Goal: Check status

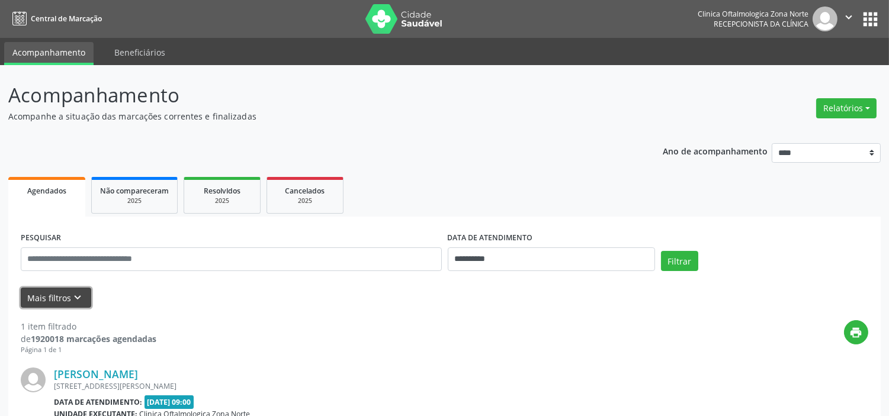
click at [75, 296] on icon "keyboard_arrow_down" at bounding box center [78, 297] width 13 height 13
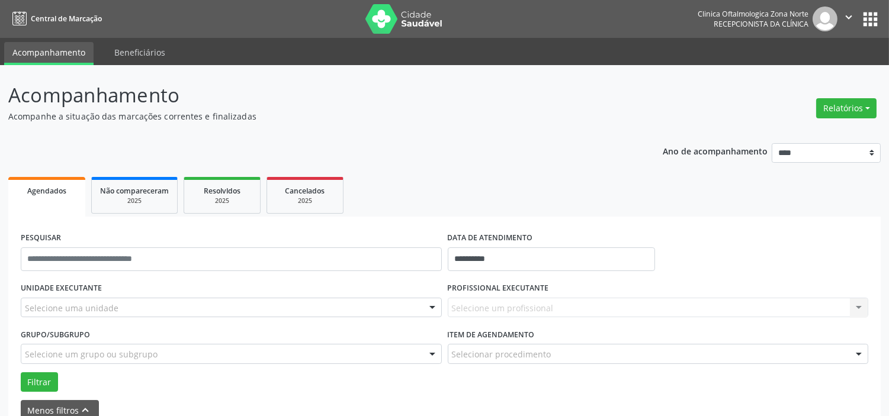
drag, startPoint x: 132, startPoint y: 306, endPoint x: 137, endPoint y: 292, distance: 14.4
click at [133, 306] on div "Selecione uma unidade" at bounding box center [231, 308] width 421 height 20
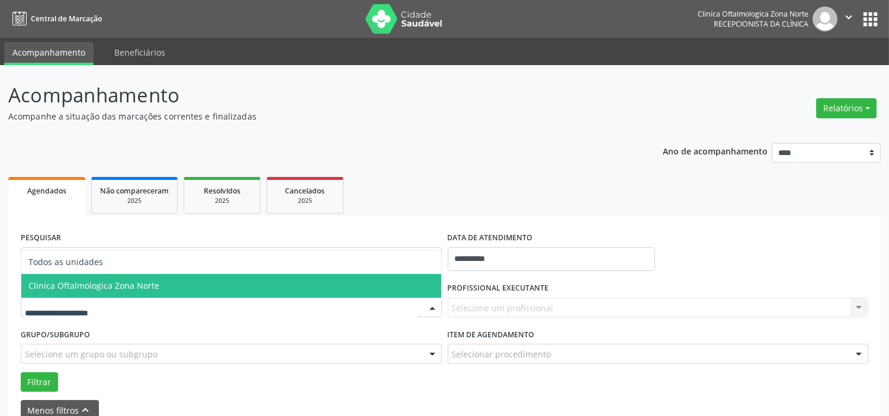
click at [140, 280] on span "Clinica Oftalmologica Zona Norte" at bounding box center [93, 285] width 131 height 11
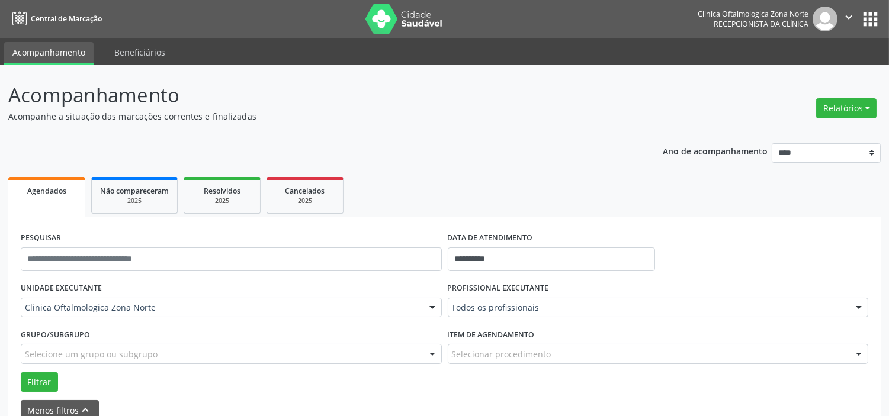
click at [155, 356] on div "Selecione um grupo ou subgrupo" at bounding box center [231, 354] width 421 height 20
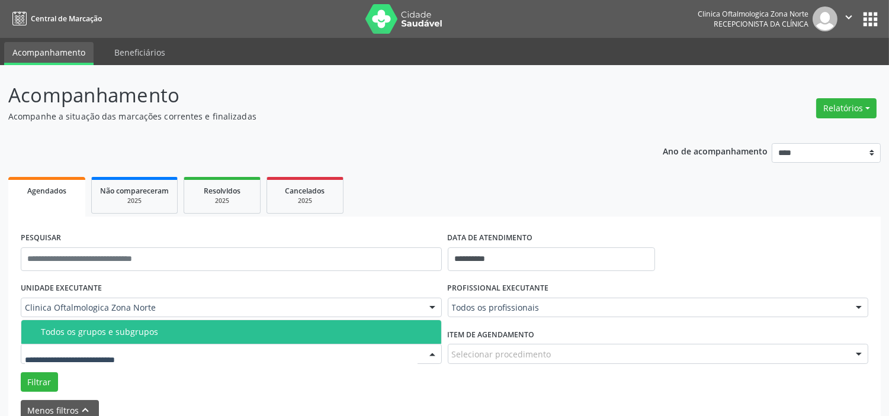
click at [158, 323] on span "Todos os grupos e subgrupos" at bounding box center [231, 332] width 420 height 24
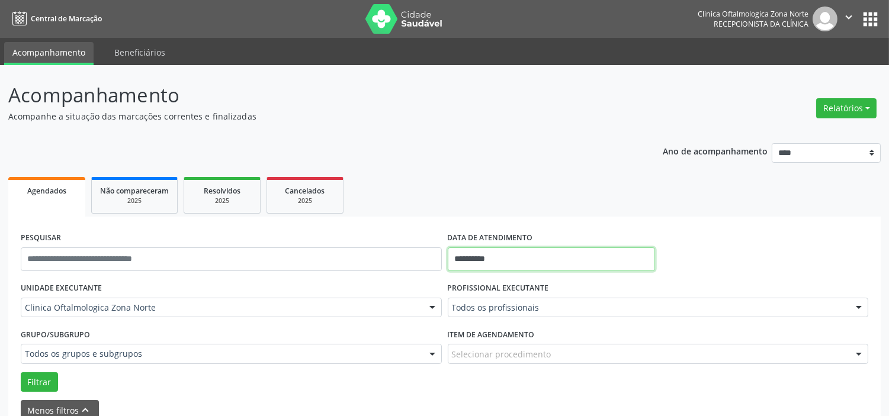
click at [506, 258] on input "**********" at bounding box center [551, 260] width 207 height 24
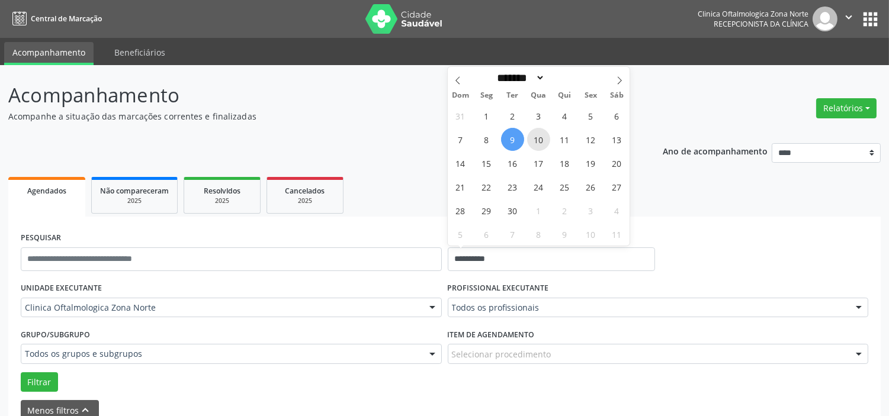
click at [532, 141] on span "10" at bounding box center [538, 139] width 23 height 23
type input "**********"
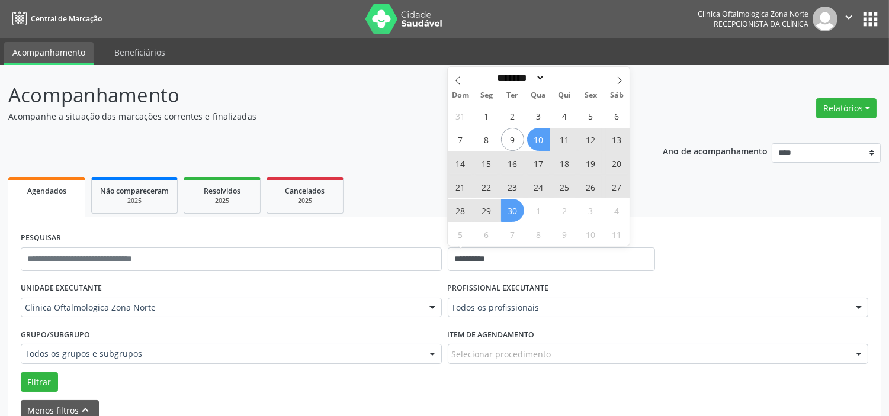
click at [511, 207] on span "30" at bounding box center [512, 210] width 23 height 23
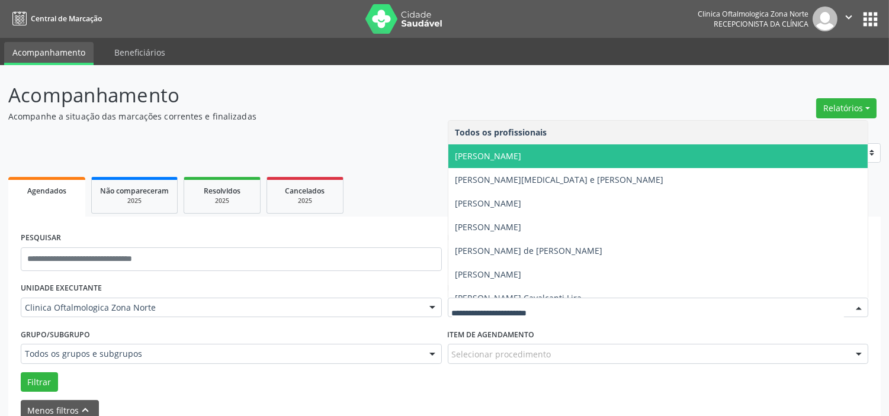
click at [513, 162] on span "[PERSON_NAME]" at bounding box center [658, 156] width 420 height 24
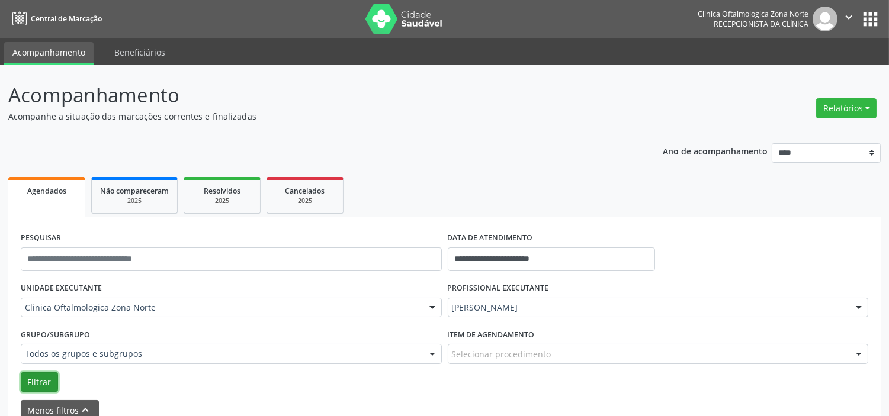
click at [52, 376] on button "Filtrar" at bounding box center [39, 382] width 37 height 20
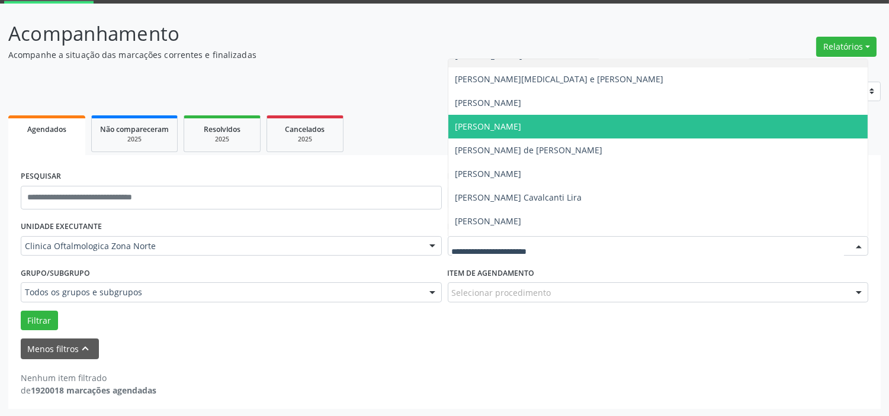
scroll to position [60, 0]
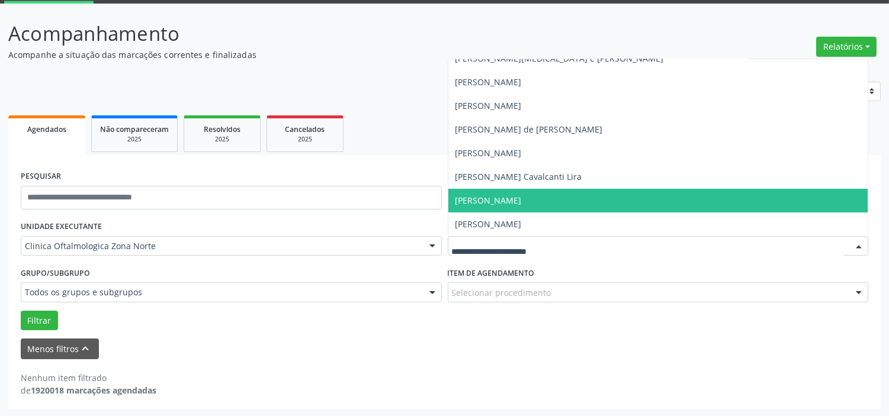
click at [494, 195] on span "[PERSON_NAME]" at bounding box center [488, 200] width 66 height 11
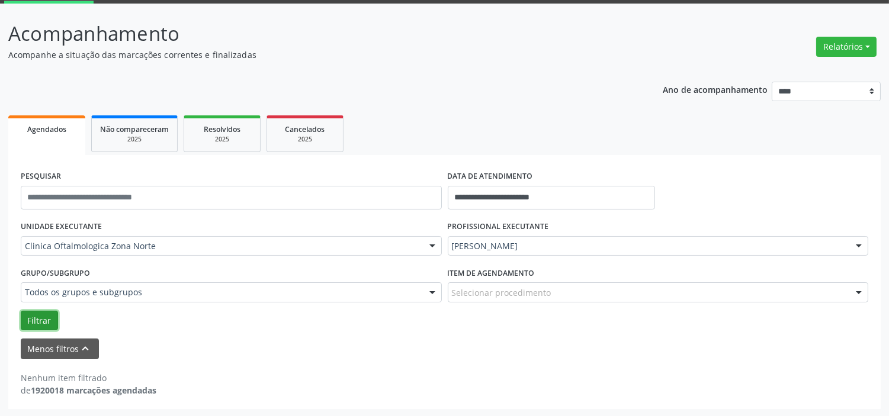
click at [38, 322] on button "Filtrar" at bounding box center [39, 321] width 37 height 20
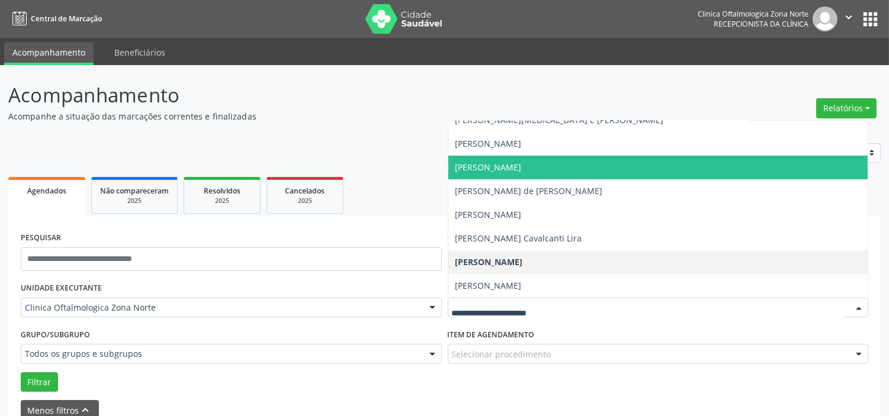
scroll to position [0, 0]
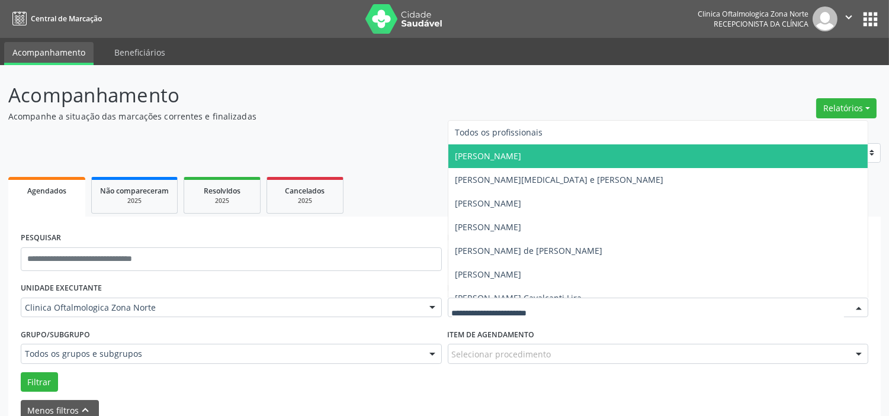
click at [522, 158] on span "[PERSON_NAME]" at bounding box center [488, 155] width 66 height 11
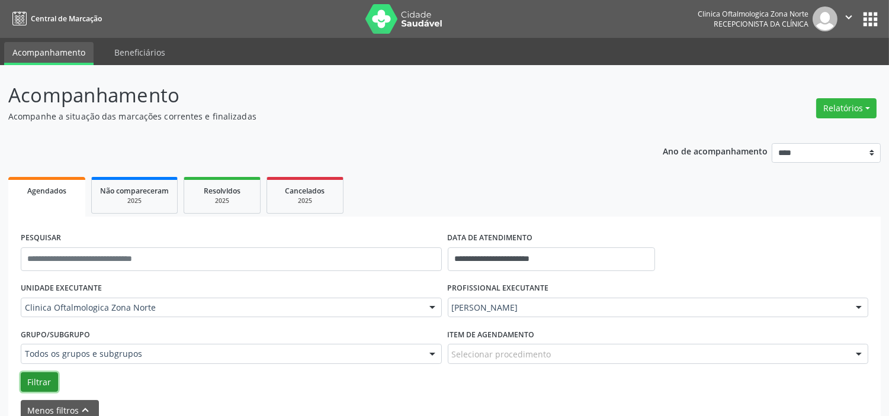
click at [37, 385] on button "Filtrar" at bounding box center [39, 382] width 37 height 20
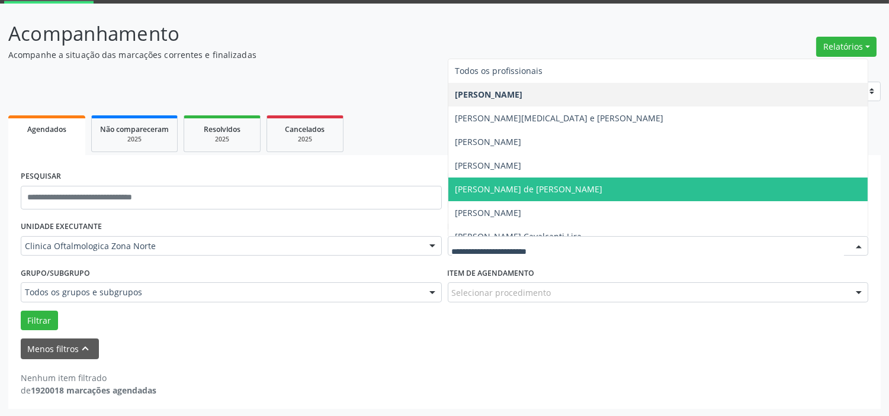
scroll to position [60, 0]
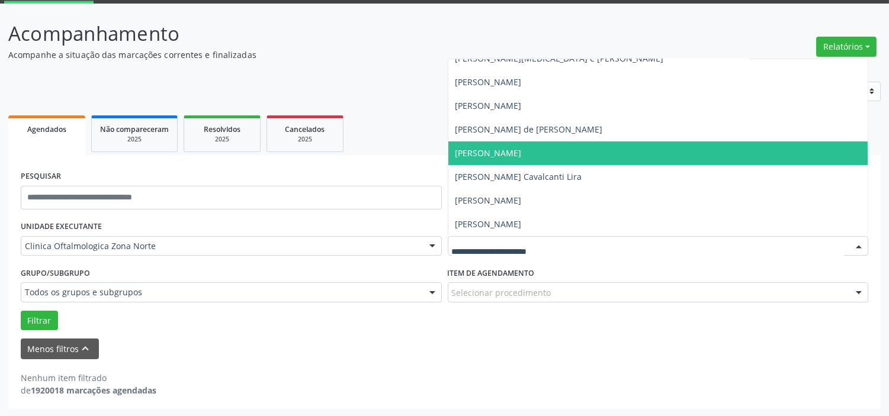
click at [492, 155] on span "[PERSON_NAME]" at bounding box center [488, 152] width 66 height 11
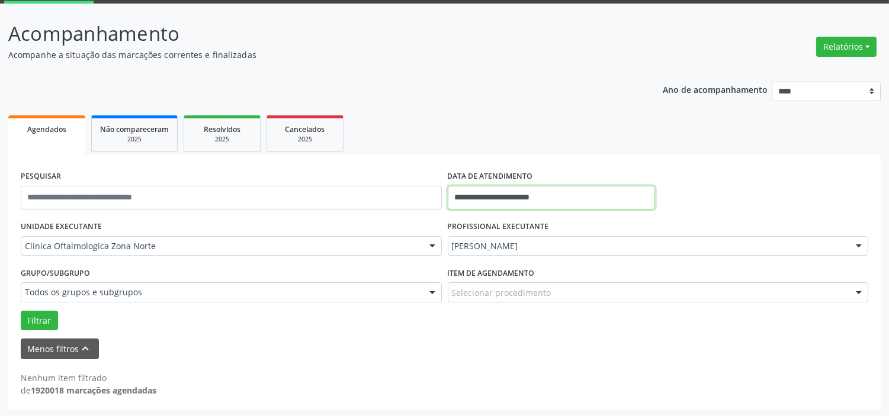
click at [551, 204] on input "**********" at bounding box center [551, 198] width 207 height 24
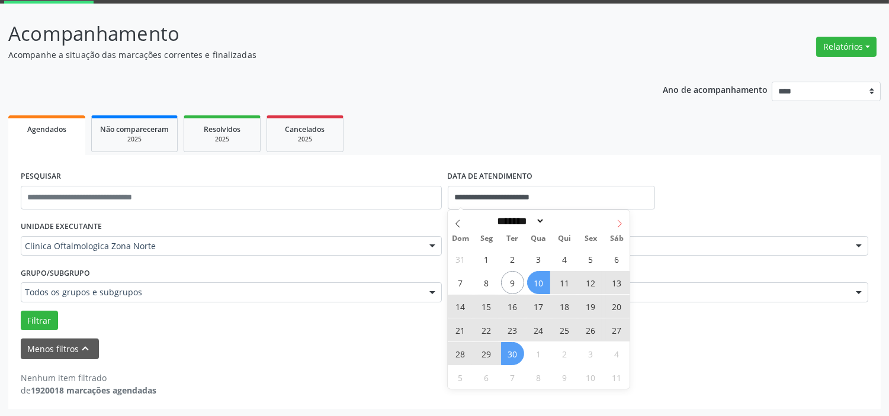
click at [617, 227] on icon at bounding box center [619, 224] width 8 height 8
select select "*"
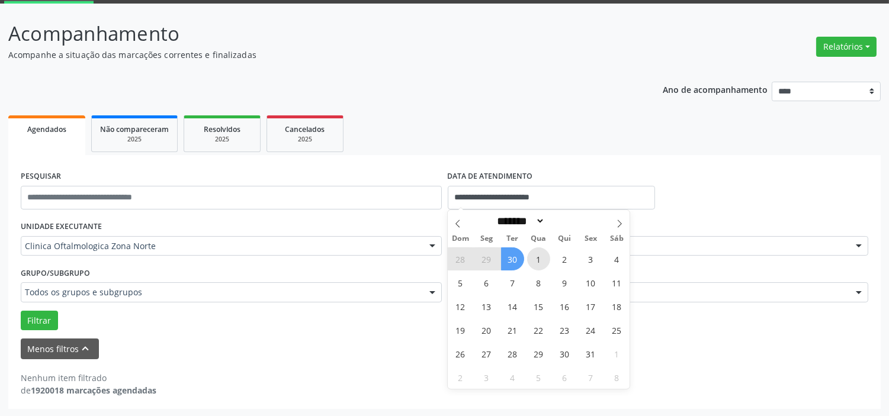
click at [544, 264] on span "1" at bounding box center [538, 259] width 23 height 23
type input "**********"
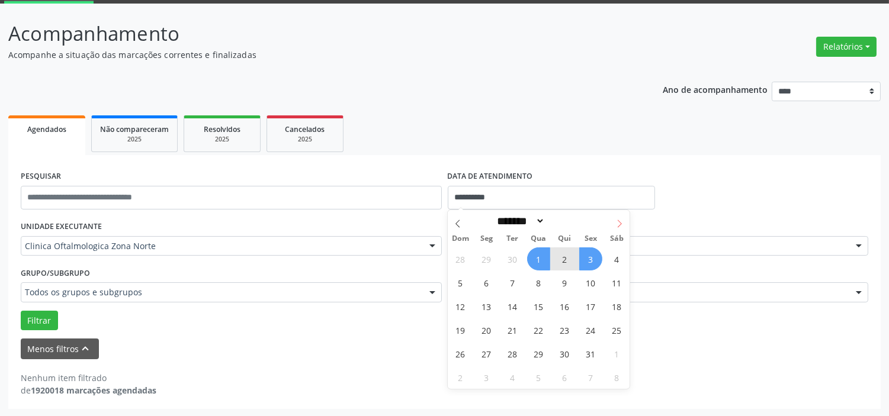
click at [619, 228] on span at bounding box center [619, 220] width 20 height 20
select select "**"
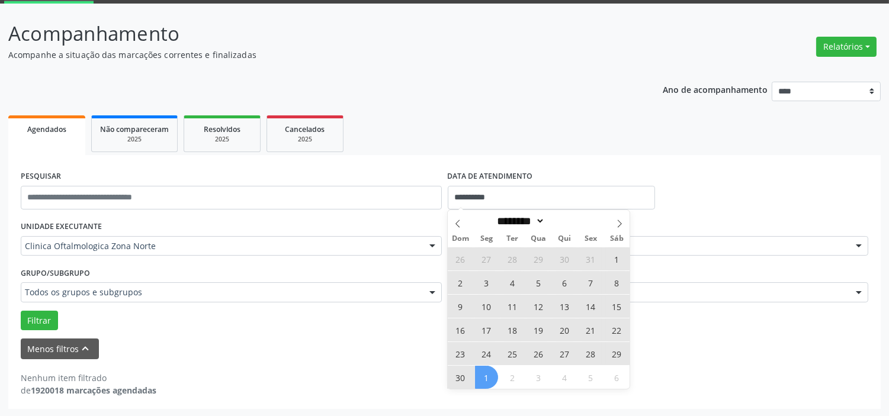
click at [472, 373] on div "26 27 28 29 30 31 1 2 3 4 5 6 7 8 9 10 11 12 13 14 15 16 17 18 19 20 21 22 23 2…" at bounding box center [539, 318] width 182 height 142
click at [460, 375] on span "30" at bounding box center [460, 377] width 23 height 23
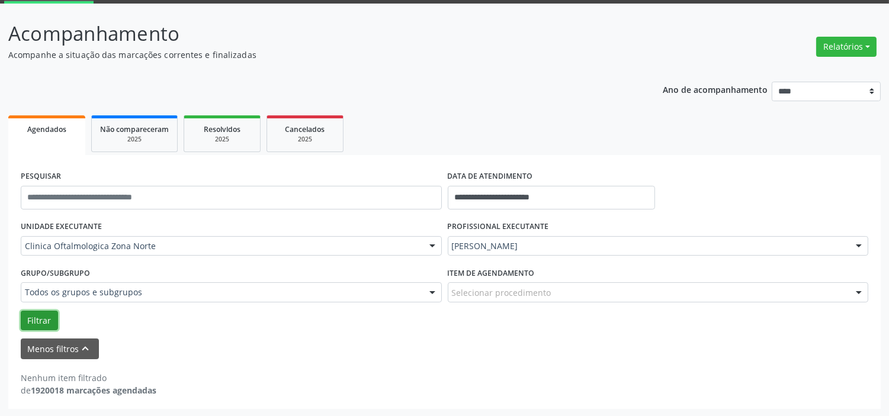
click at [38, 323] on button "Filtrar" at bounding box center [39, 321] width 37 height 20
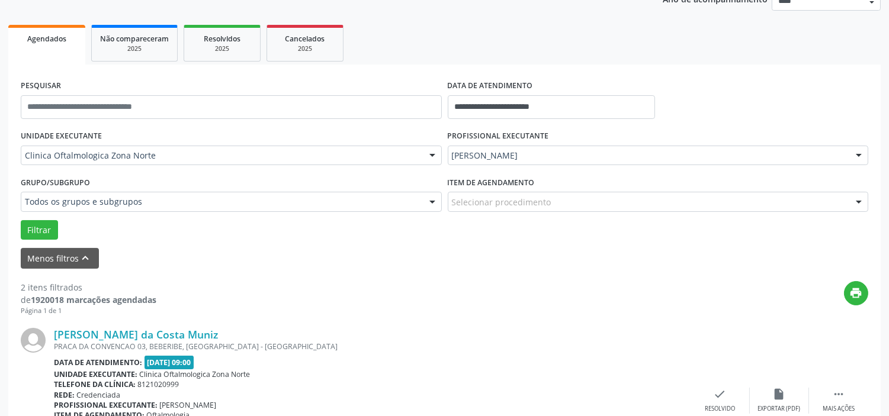
scroll to position [18, 0]
